Goal: Task Accomplishment & Management: Complete application form

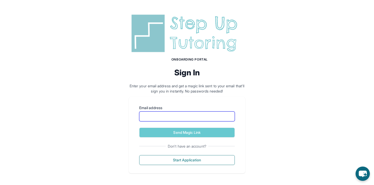
click at [172, 114] on input "Email address" at bounding box center [187, 116] width 96 height 10
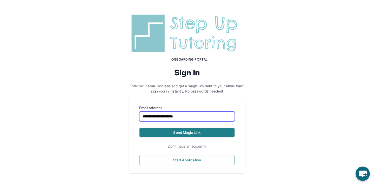
type input "**********"
click at [175, 131] on button "Send Magic Link" at bounding box center [187, 133] width 96 height 10
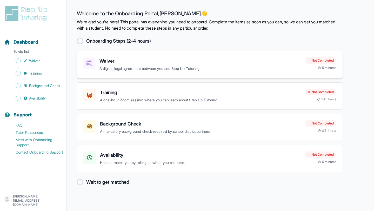
click at [161, 67] on p "A digital, legal agreement between you and Step Up Tutoring" at bounding box center [199, 69] width 201 height 6
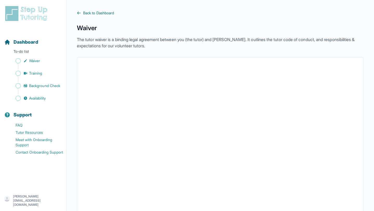
click at [113, 13] on span "Back to Dashboard" at bounding box center [98, 12] width 31 height 5
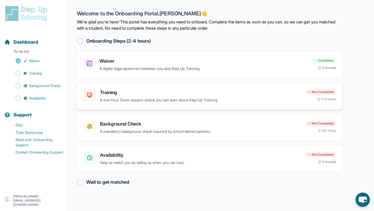
click at [123, 98] on p "A one-hour Zoom session where you can learn about Step Up Tutoring" at bounding box center [200, 100] width 201 height 6
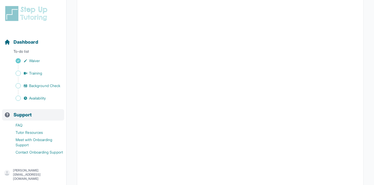
scroll to position [181, 0]
click at [43, 175] on p "[PERSON_NAME][EMAIL_ADDRESS][DOMAIN_NAME]" at bounding box center [37, 174] width 49 height 12
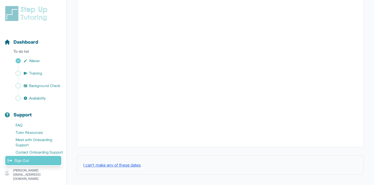
click at [41, 163] on link "Sign Out" at bounding box center [33, 160] width 56 height 9
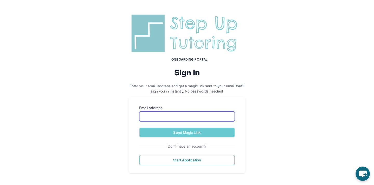
click at [197, 119] on input "Email address" at bounding box center [187, 116] width 96 height 10
type input "**********"
click at [271, 128] on div "**********" at bounding box center [187, 93] width 374 height 186
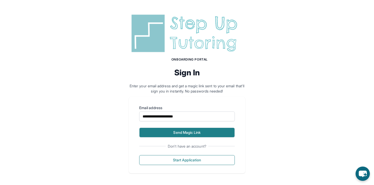
click at [222, 132] on button "Send Magic Link" at bounding box center [187, 133] width 96 height 10
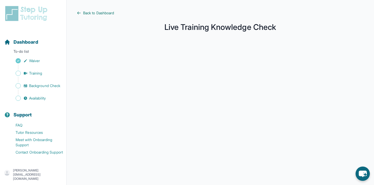
click at [100, 12] on span "Back to Dashboard" at bounding box center [98, 12] width 31 height 5
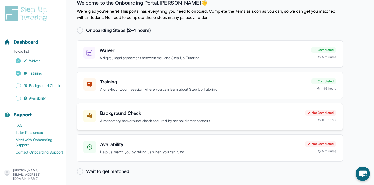
scroll to position [11, 0]
click at [123, 143] on h3 "Availability" at bounding box center [200, 143] width 201 height 7
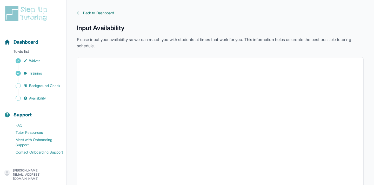
click at [83, 14] on link "Back to Dashboard" at bounding box center [220, 12] width 287 height 5
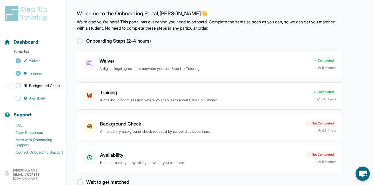
click at [34, 85] on span "Background Check" at bounding box center [44, 85] width 31 height 5
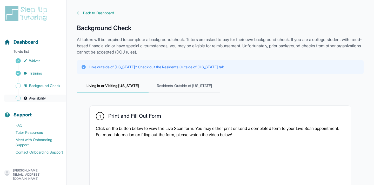
click at [48, 95] on link "Availability" at bounding box center [35, 98] width 62 height 7
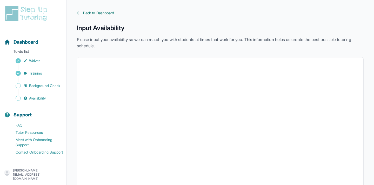
click at [91, 13] on span "Back to Dashboard" at bounding box center [98, 12] width 31 height 5
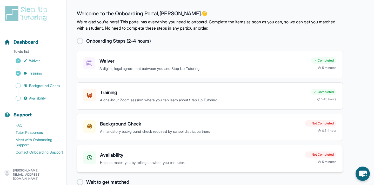
click at [128, 156] on h3 "Availability" at bounding box center [200, 154] width 201 height 7
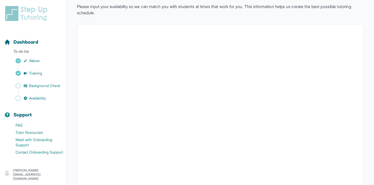
scroll to position [73, 0]
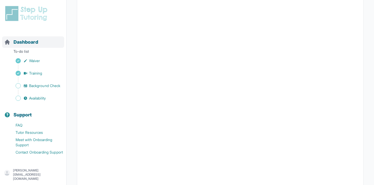
click at [33, 45] on span "Dashboard" at bounding box center [26, 41] width 25 height 7
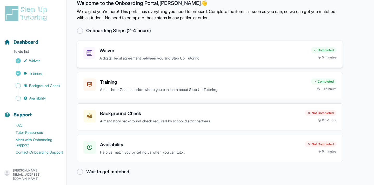
scroll to position [11, 0]
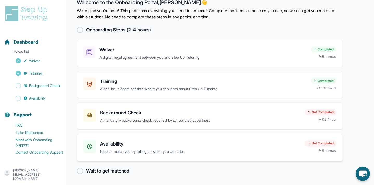
click at [243, 143] on h3 "Availability" at bounding box center [200, 143] width 201 height 7
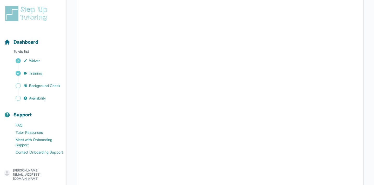
scroll to position [117, 0]
